Goal: Navigation & Orientation: Find specific page/section

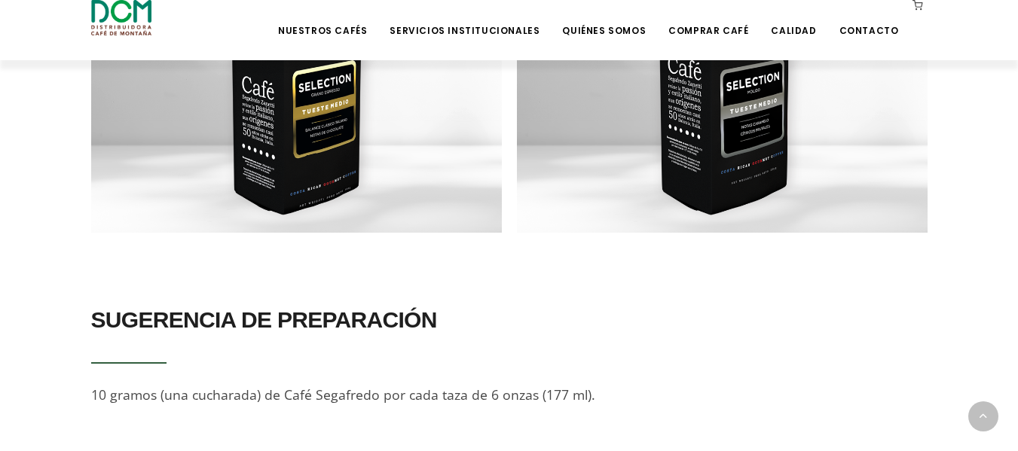
scroll to position [1524, 0]
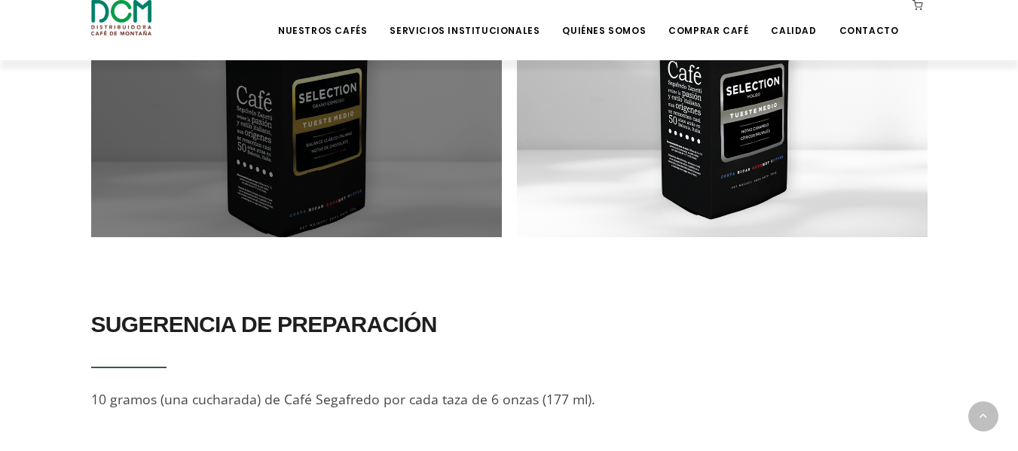
click at [343, 133] on div at bounding box center [296, 32] width 410 height 410
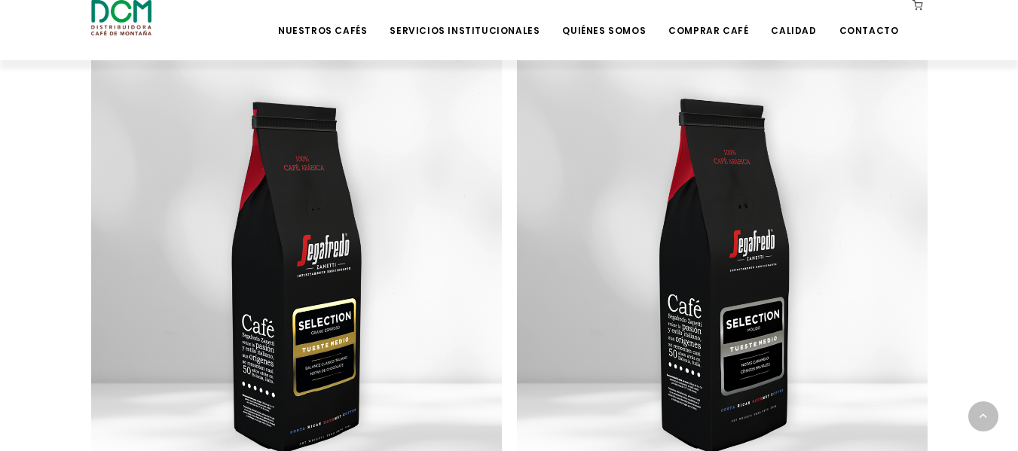
scroll to position [1332, 0]
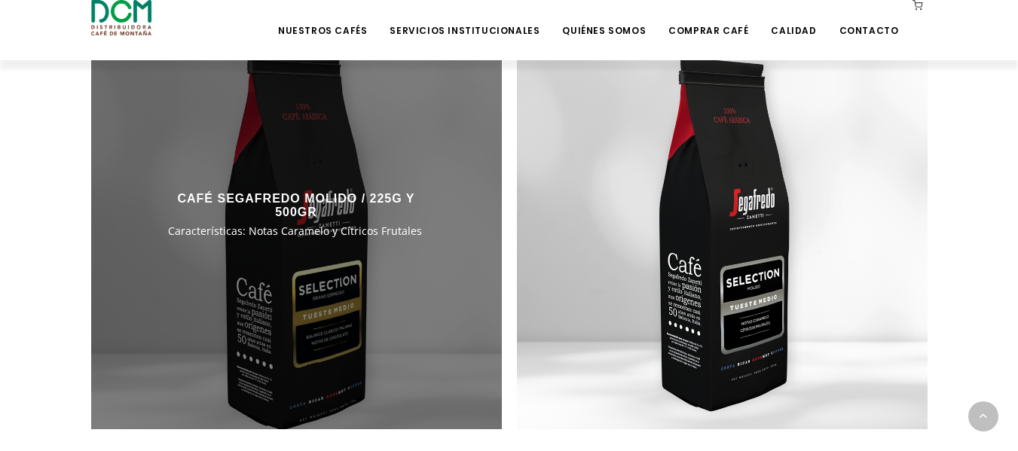
click at [417, 285] on div at bounding box center [296, 224] width 410 height 410
click at [284, 224] on span "Características: Notas Caramelo y Cítricos Frutales" at bounding box center [295, 231] width 254 height 14
